Goal: Information Seeking & Learning: Learn about a topic

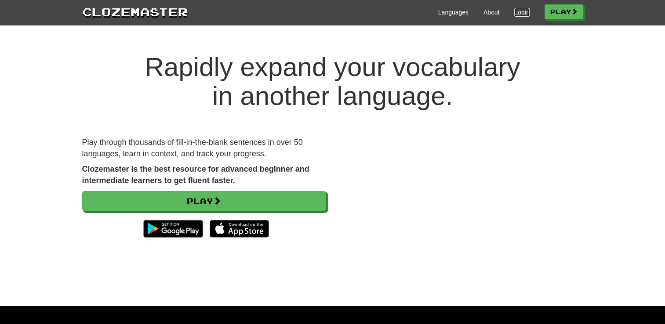
click at [520, 13] on link "Login" at bounding box center [521, 12] width 15 height 9
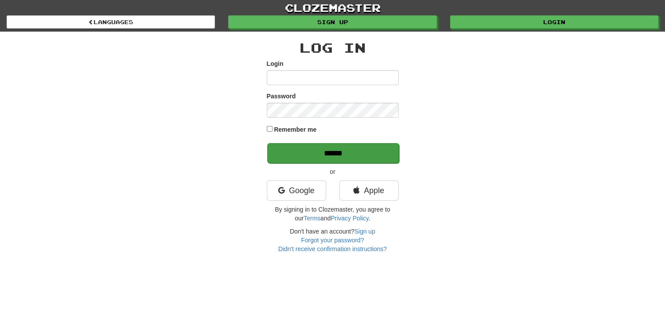
type input "**********"
click at [306, 158] on input "******" at bounding box center [333, 153] width 132 height 20
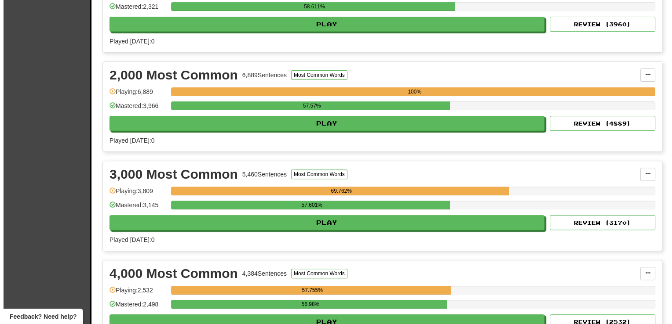
scroll to position [264, 0]
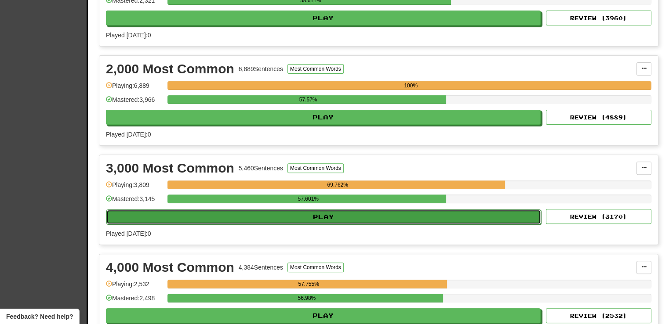
click at [231, 215] on button "Play" at bounding box center [323, 217] width 435 height 15
select select "**"
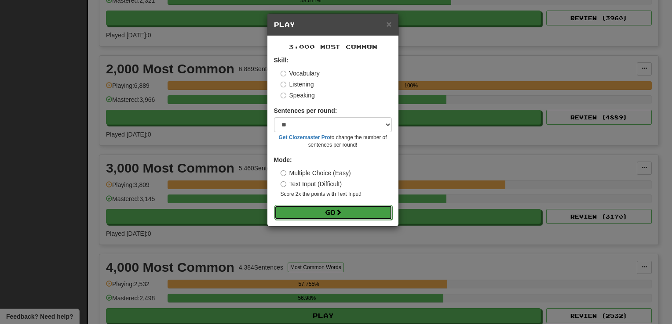
click at [322, 214] on button "Go" at bounding box center [333, 212] width 118 height 15
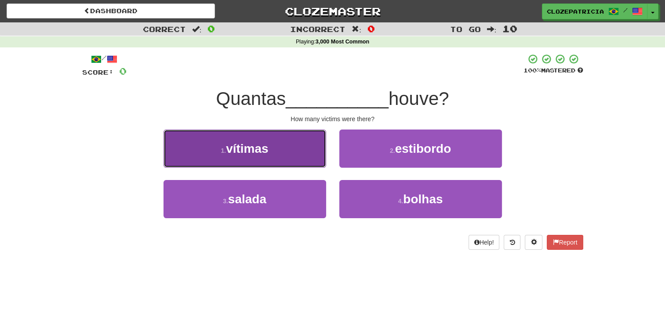
click at [202, 149] on button "1 . vítimas" at bounding box center [245, 149] width 163 height 38
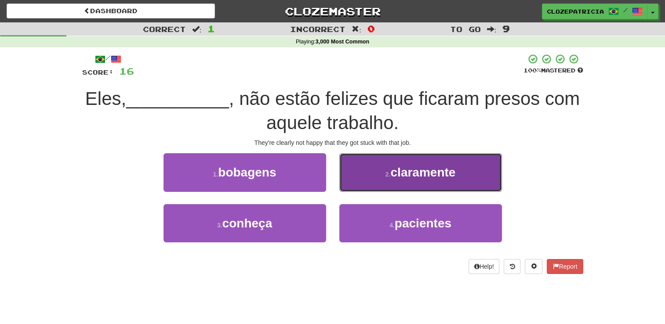
click at [407, 178] on span "claramente" at bounding box center [422, 173] width 65 height 14
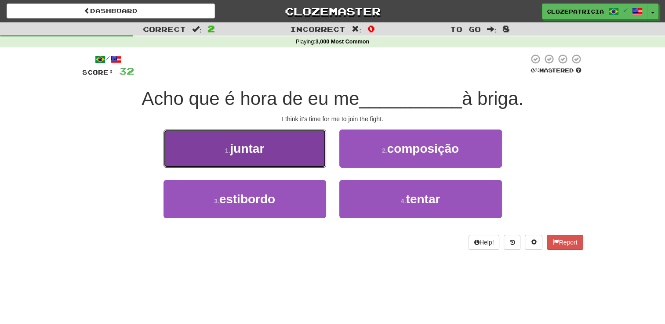
click at [263, 159] on button "1 . juntar" at bounding box center [245, 149] width 163 height 38
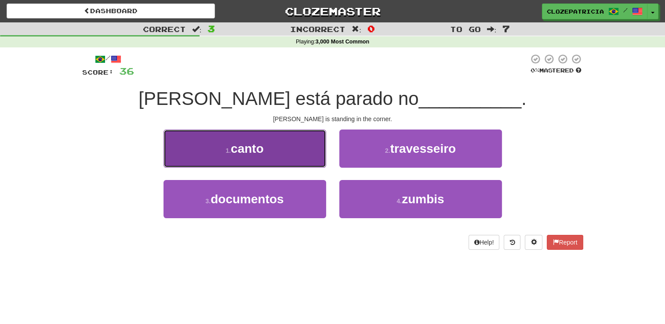
click at [280, 152] on button "1 . canto" at bounding box center [245, 149] width 163 height 38
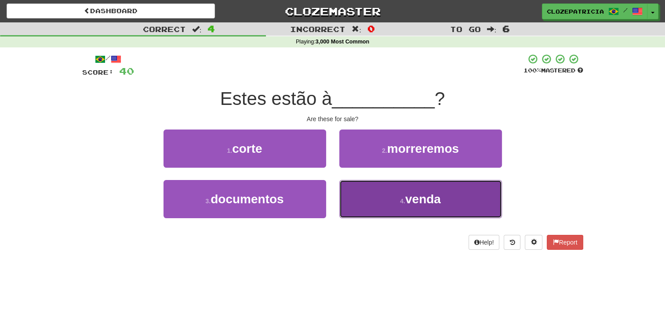
click at [395, 202] on button "4 . venda" at bounding box center [420, 199] width 163 height 38
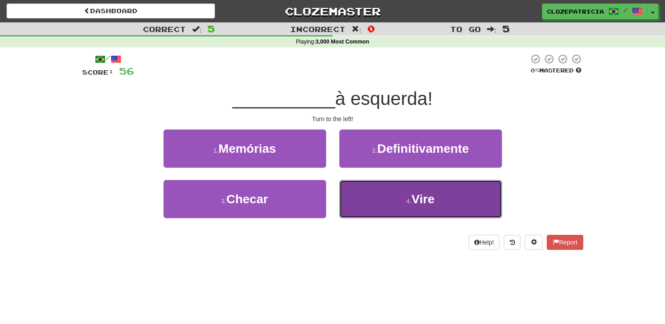
click at [382, 202] on button "4 . Vire" at bounding box center [420, 199] width 163 height 38
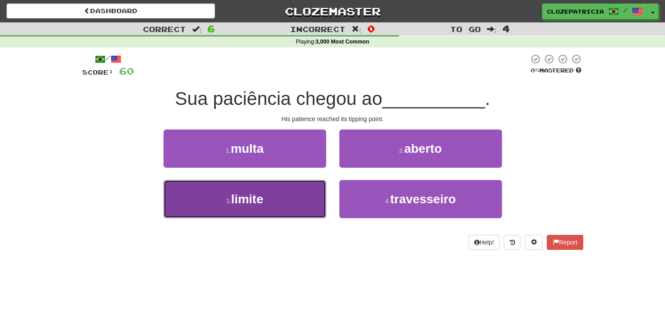
click at [285, 199] on button "3 . limite" at bounding box center [245, 199] width 163 height 38
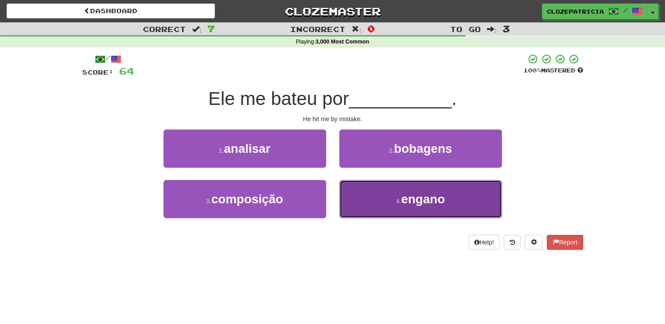
click at [408, 203] on span "engano" at bounding box center [423, 200] width 44 height 14
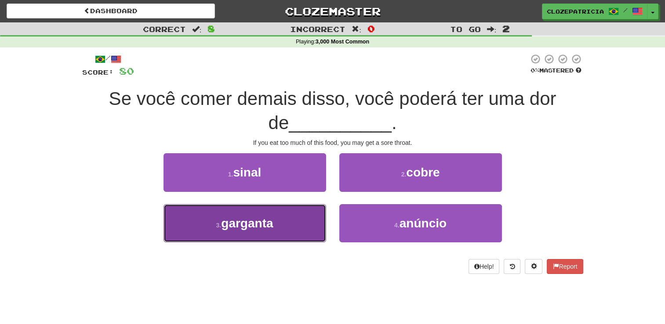
click at [252, 215] on button "3 . garganta" at bounding box center [245, 223] width 163 height 38
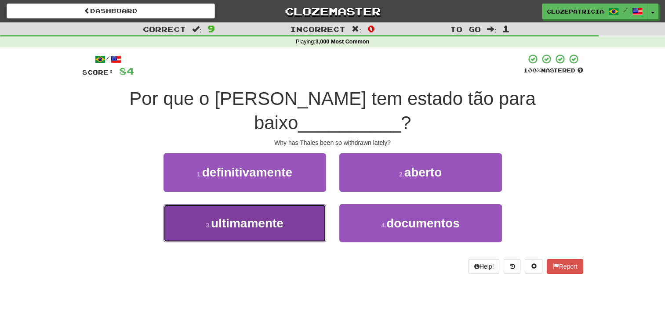
click at [288, 204] on button "3 . ultimamente" at bounding box center [245, 223] width 163 height 38
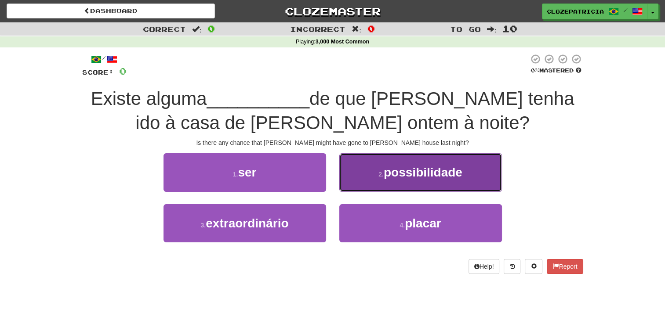
click at [401, 177] on span "possibilidade" at bounding box center [423, 173] width 79 height 14
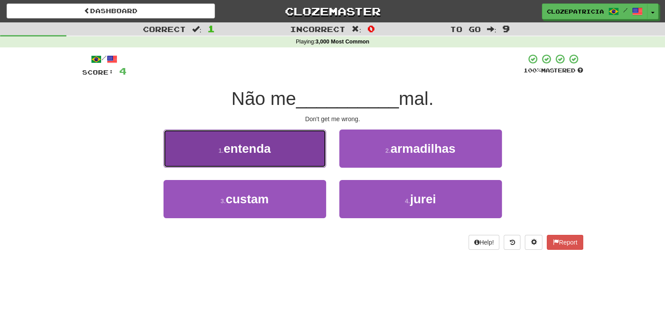
click at [273, 150] on button "1 . entenda" at bounding box center [245, 149] width 163 height 38
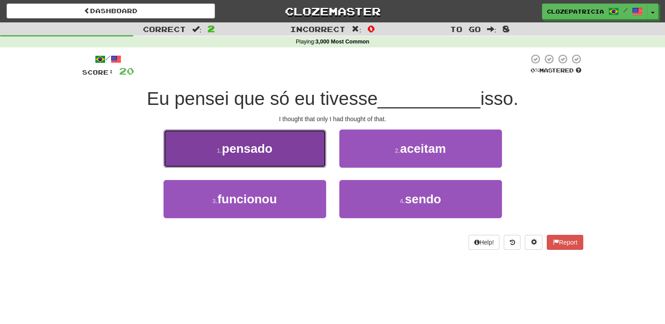
click at [273, 152] on span "pensado" at bounding box center [247, 149] width 51 height 14
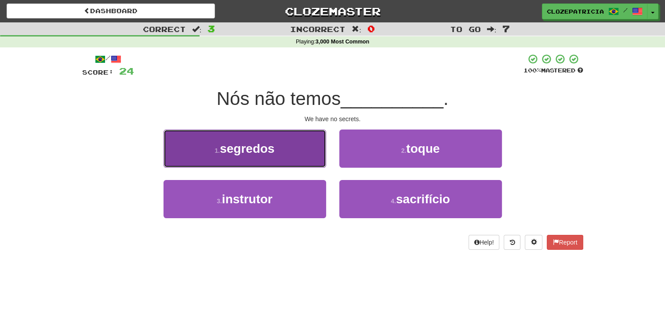
click at [292, 152] on button "1 . segredos" at bounding box center [245, 149] width 163 height 38
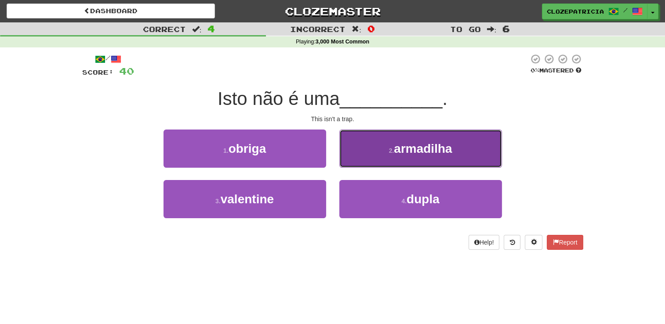
click at [405, 146] on span "armadilha" at bounding box center [423, 149] width 58 height 14
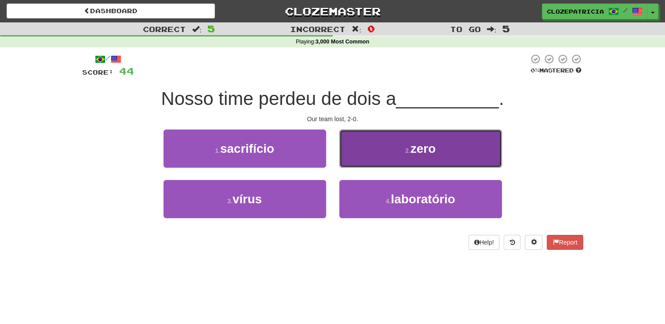
click at [375, 148] on button "2 . zero" at bounding box center [420, 149] width 163 height 38
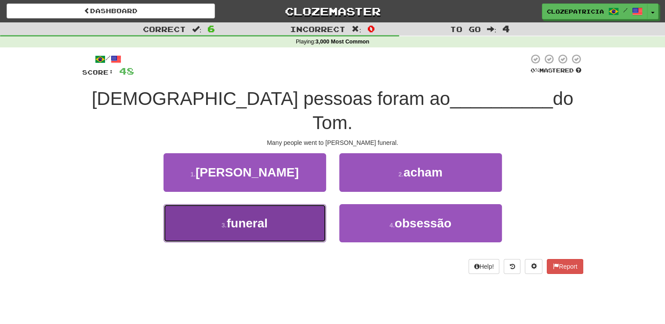
click at [300, 204] on button "3 . funeral" at bounding box center [245, 223] width 163 height 38
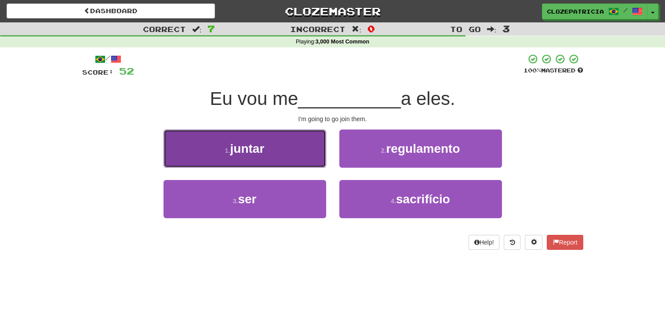
click at [282, 157] on button "1 . juntar" at bounding box center [245, 149] width 163 height 38
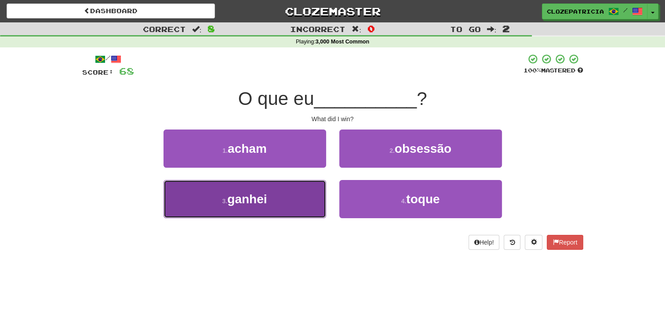
click at [262, 204] on span "ganhei" at bounding box center [247, 200] width 40 height 14
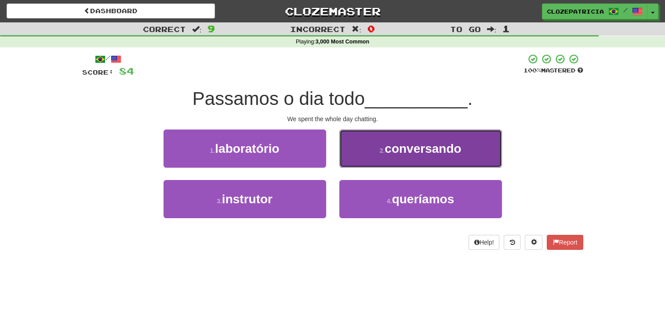
click at [416, 141] on button "2 . conversando" at bounding box center [420, 149] width 163 height 38
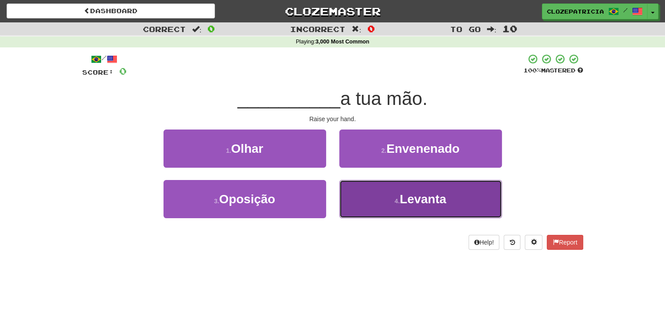
click at [401, 201] on span "Levanta" at bounding box center [423, 200] width 47 height 14
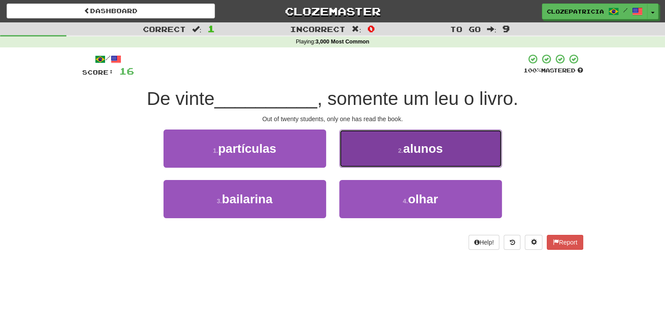
click at [395, 154] on button "2 . alunos" at bounding box center [420, 149] width 163 height 38
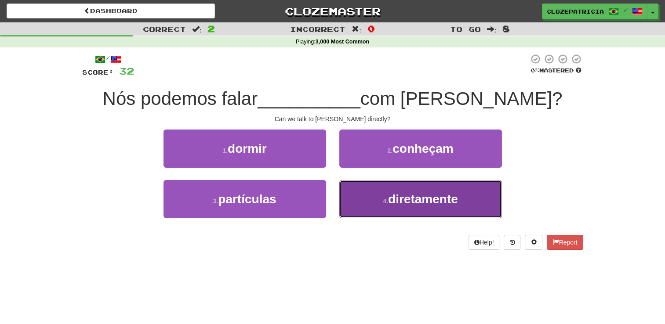
click at [361, 208] on button "4 . diretamente" at bounding box center [420, 199] width 163 height 38
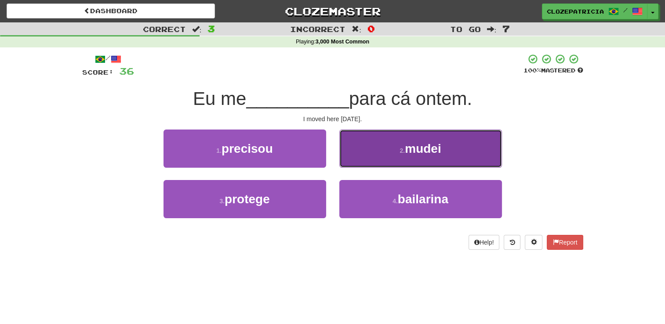
click at [389, 140] on button "2 . mudei" at bounding box center [420, 149] width 163 height 38
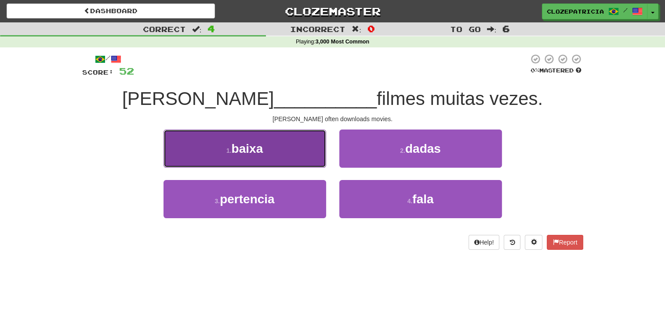
click at [298, 150] on button "1 . baixa" at bounding box center [245, 149] width 163 height 38
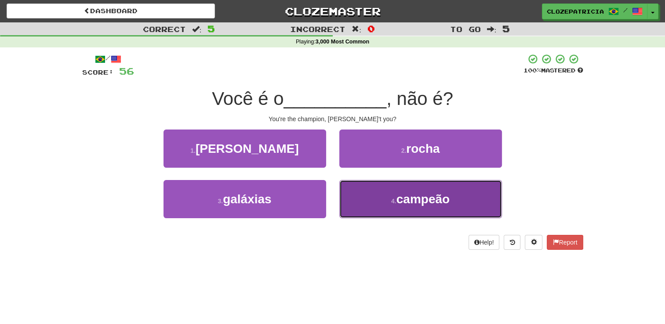
click at [383, 194] on button "4 . campeão" at bounding box center [420, 199] width 163 height 38
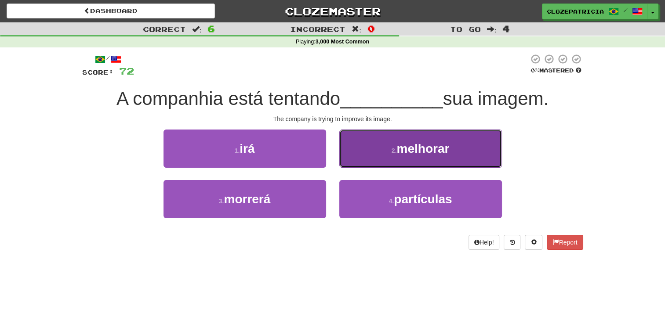
click at [370, 156] on button "2 . melhorar" at bounding box center [420, 149] width 163 height 38
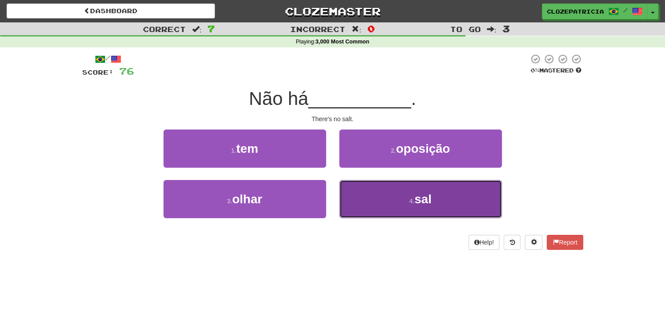
click at [382, 200] on button "4 . sal" at bounding box center [420, 199] width 163 height 38
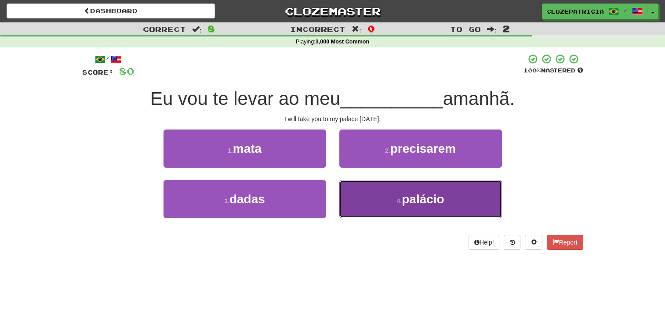
click at [390, 203] on button "4 . palácio" at bounding box center [420, 199] width 163 height 38
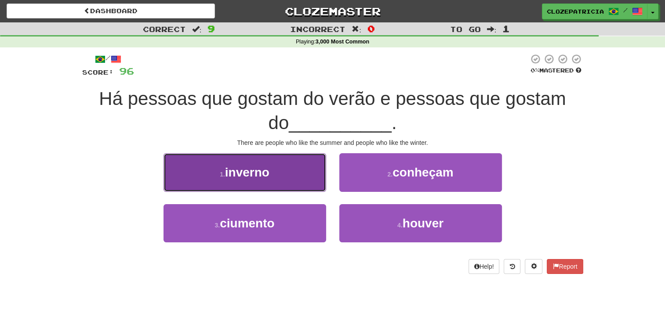
click at [288, 186] on button "1 . inverno" at bounding box center [245, 172] width 163 height 38
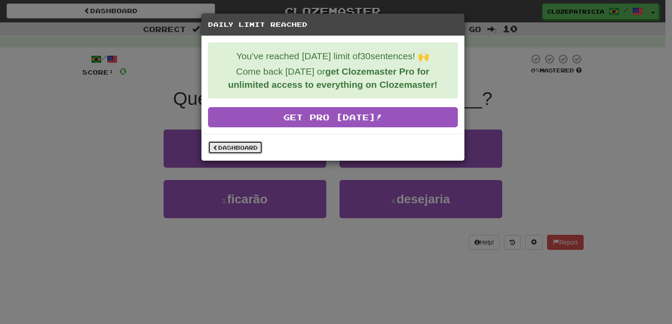
click at [227, 149] on link "Dashboard" at bounding box center [235, 147] width 55 height 13
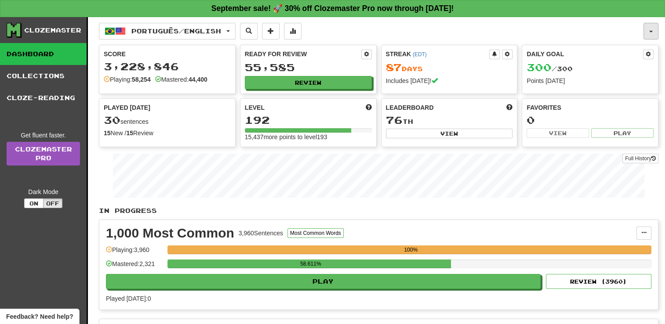
click at [651, 33] on button "button" at bounding box center [651, 31] width 15 height 17
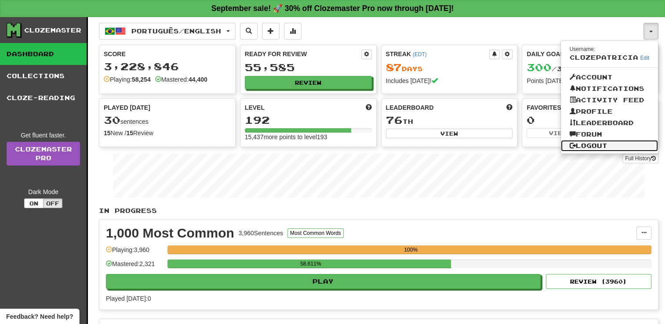
click at [583, 145] on link "Logout" at bounding box center [610, 145] width 98 height 11
